Goal: Information Seeking & Learning: Learn about a topic

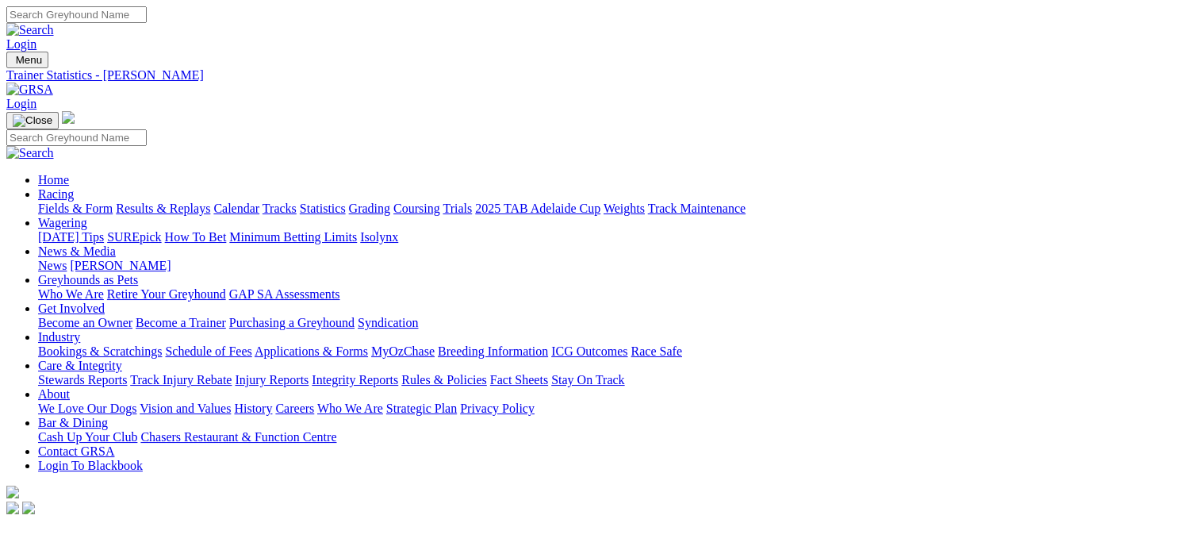
click at [78, 201] on link "Fields & Form" at bounding box center [75, 207] width 75 height 13
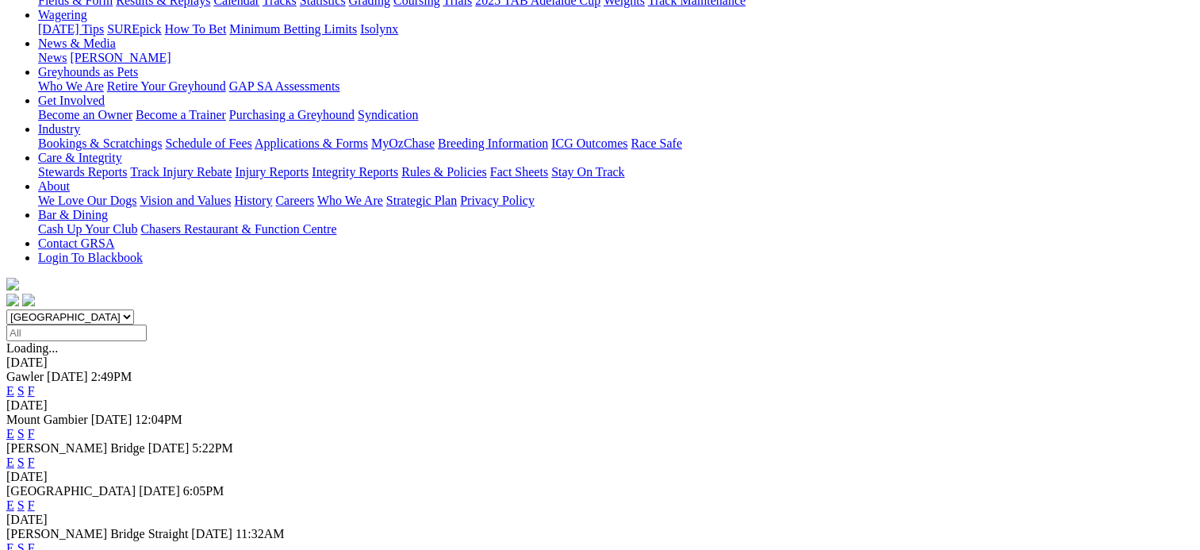
scroll to position [125, 0]
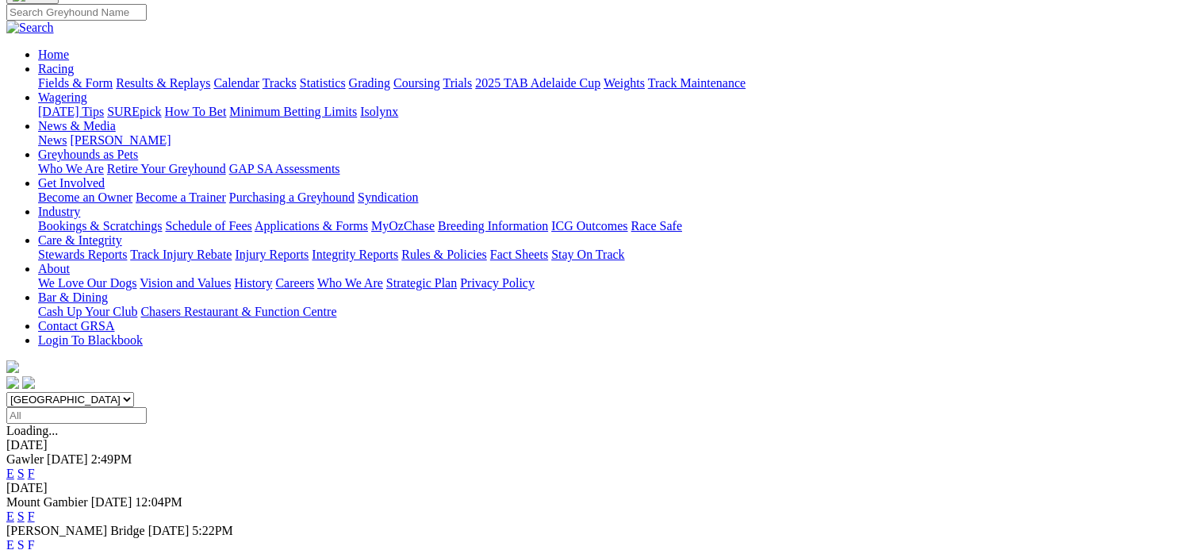
click at [35, 466] on link "F" at bounding box center [31, 472] width 7 height 13
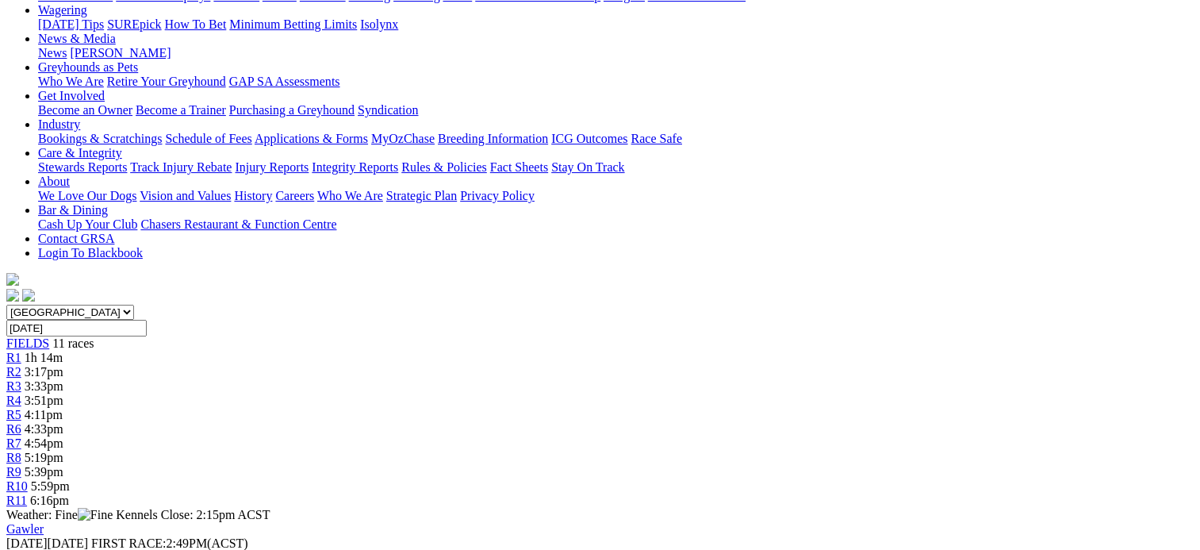
scroll to position [219, 0]
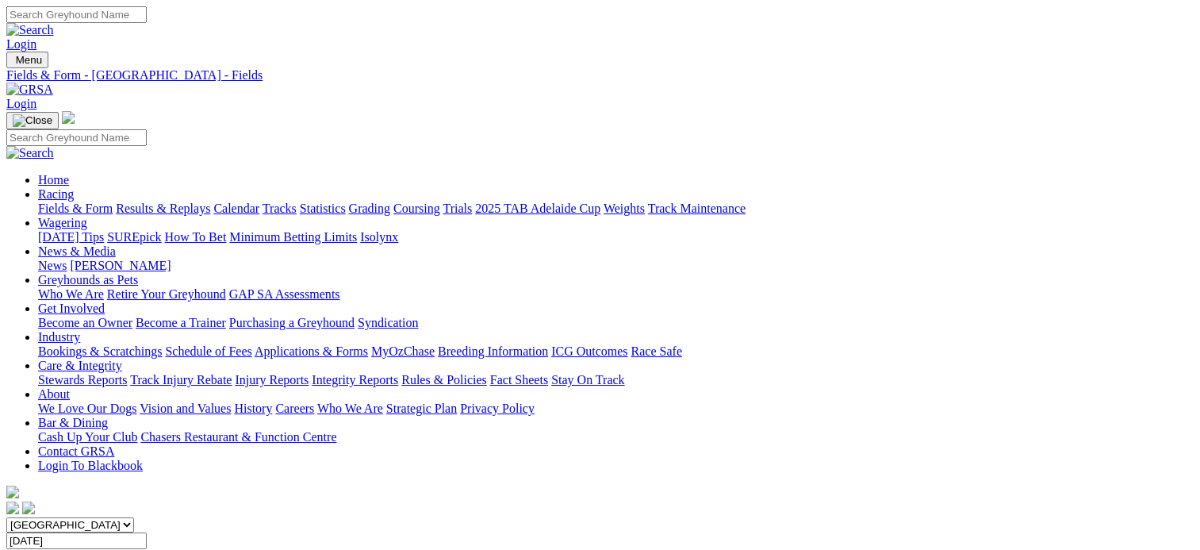
click at [201, 201] on link "Results & Replays" at bounding box center [163, 207] width 94 height 13
click at [116, 549] on span "12 races" at bounding box center [95, 555] width 42 height 13
click at [68, 201] on link "Fields & Form" at bounding box center [75, 207] width 75 height 13
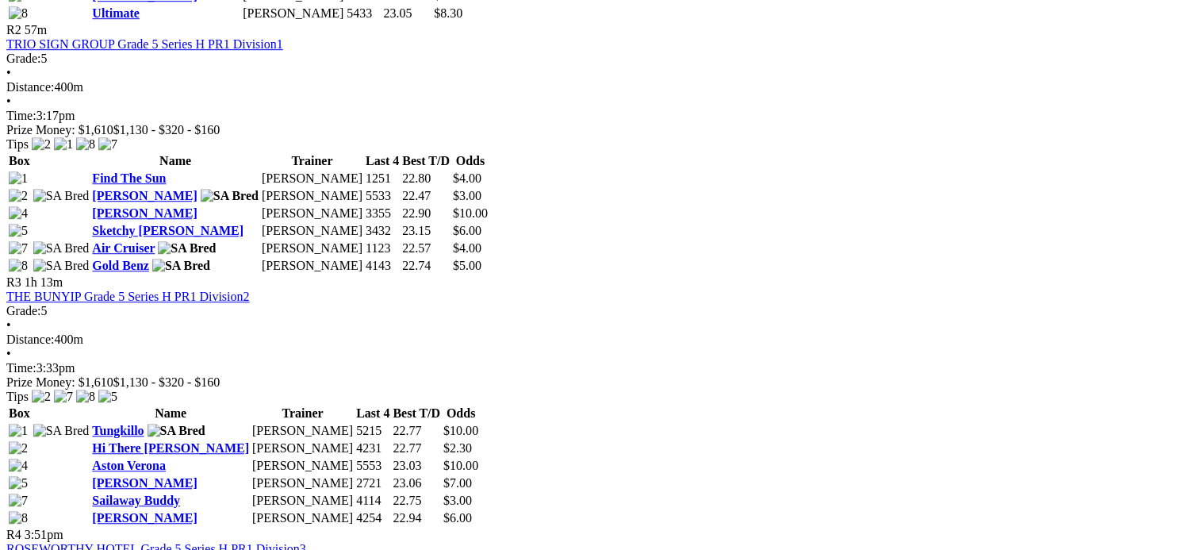
scroll to position [1075, 0]
